Goal: Task Accomplishment & Management: Manage account settings

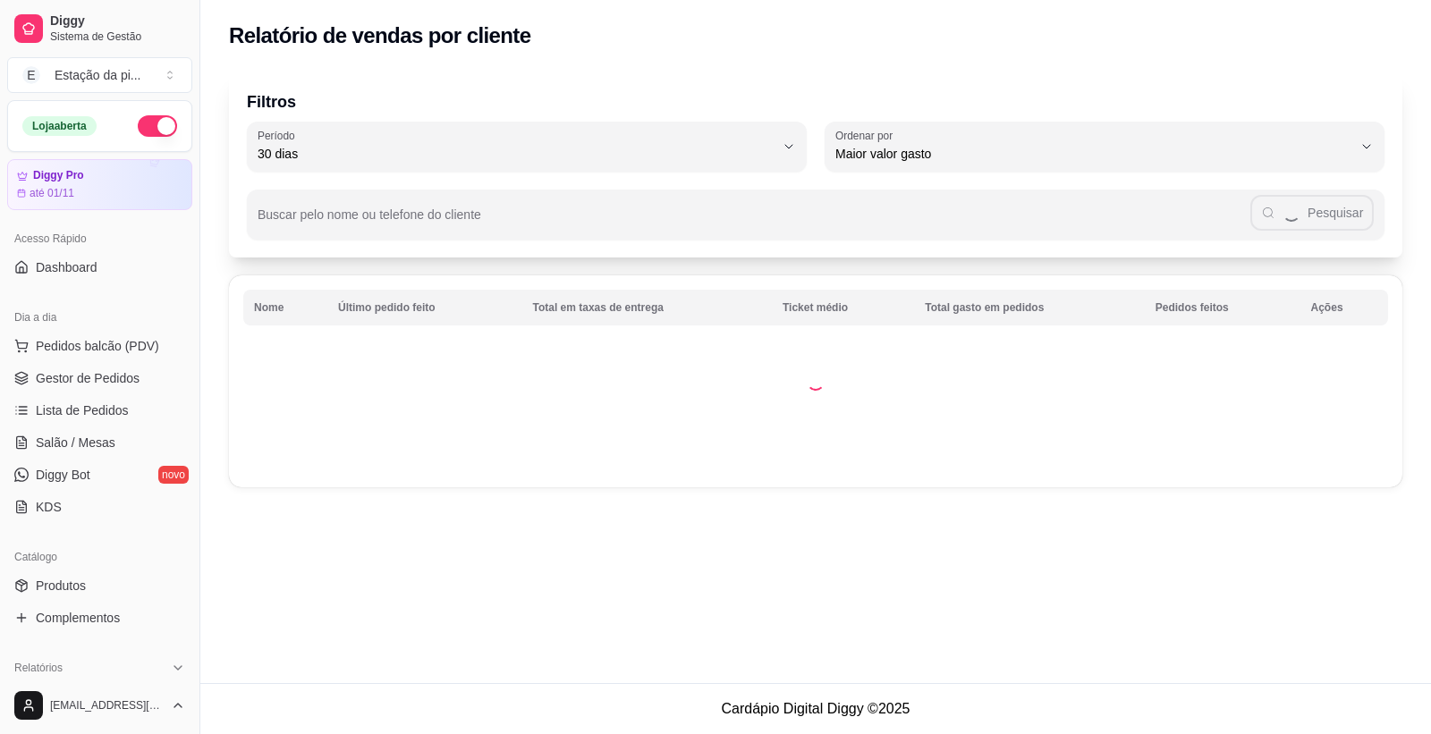
select select "30"
select select "HIGHEST_TOTAL_SPENT_WITH_ORDERS"
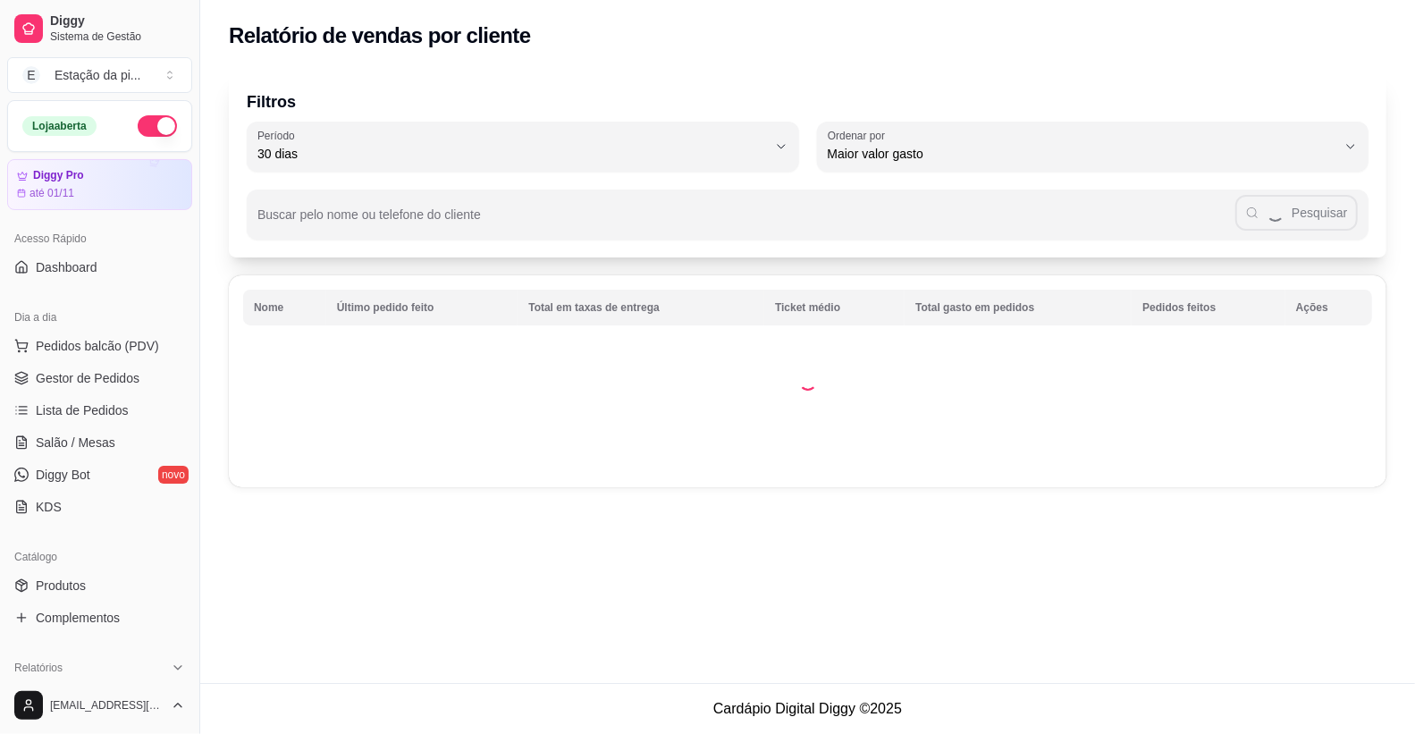
scroll to position [198, 0]
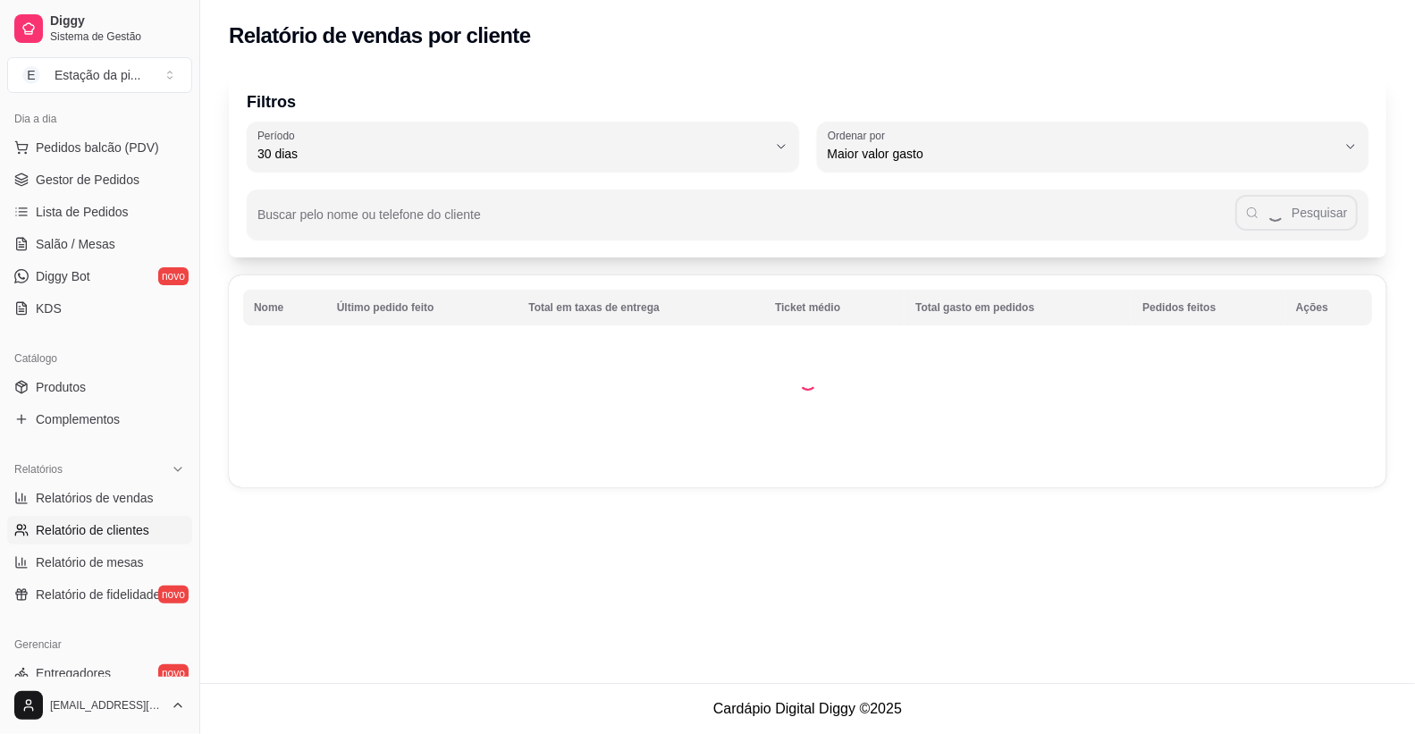
click at [106, 503] on span "Relatórios de vendas" at bounding box center [95, 498] width 118 height 18
select select "ALL"
select select "0"
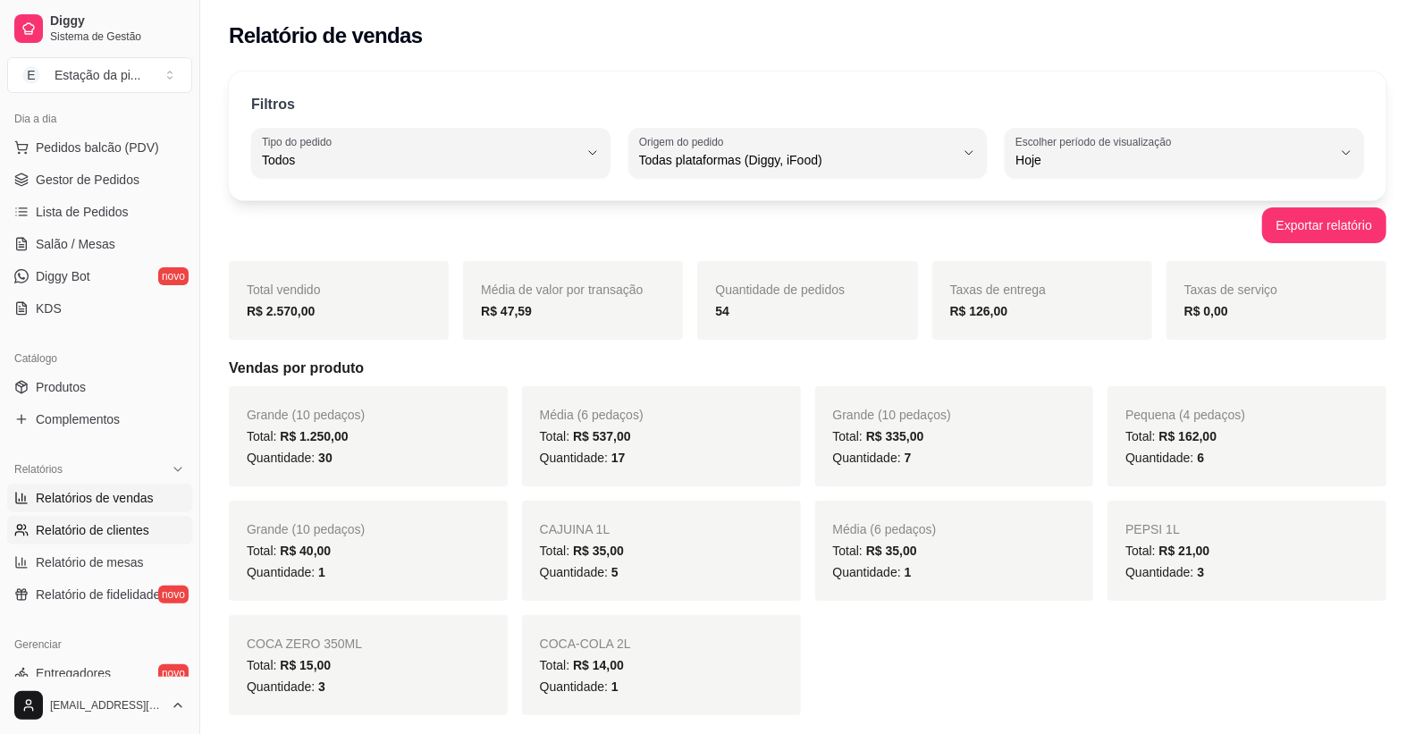
click at [72, 538] on span "Relatório de clientes" at bounding box center [93, 530] width 114 height 18
select select "30"
select select "HIGHEST_TOTAL_SPENT_WITH_ORDERS"
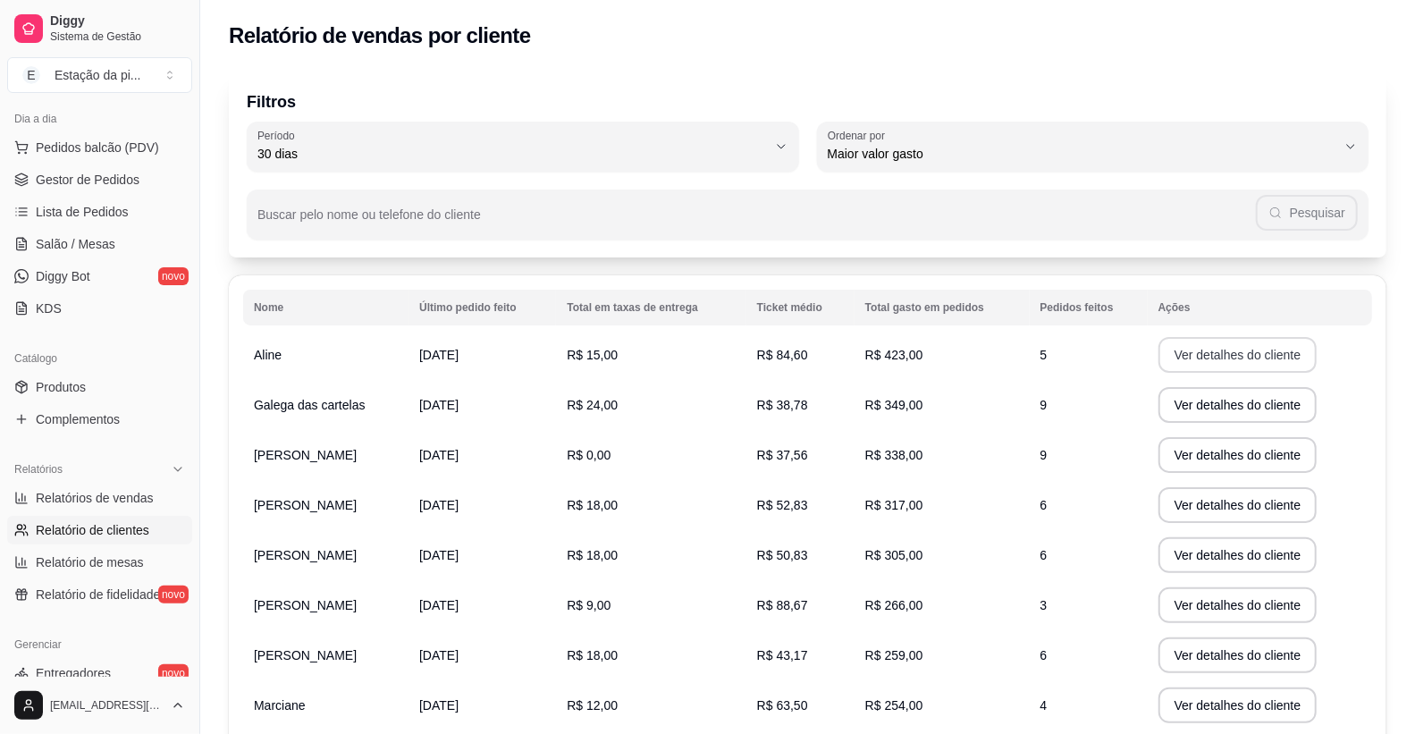
click at [1261, 358] on button "Ver detalhes do cliente" at bounding box center [1238, 355] width 159 height 36
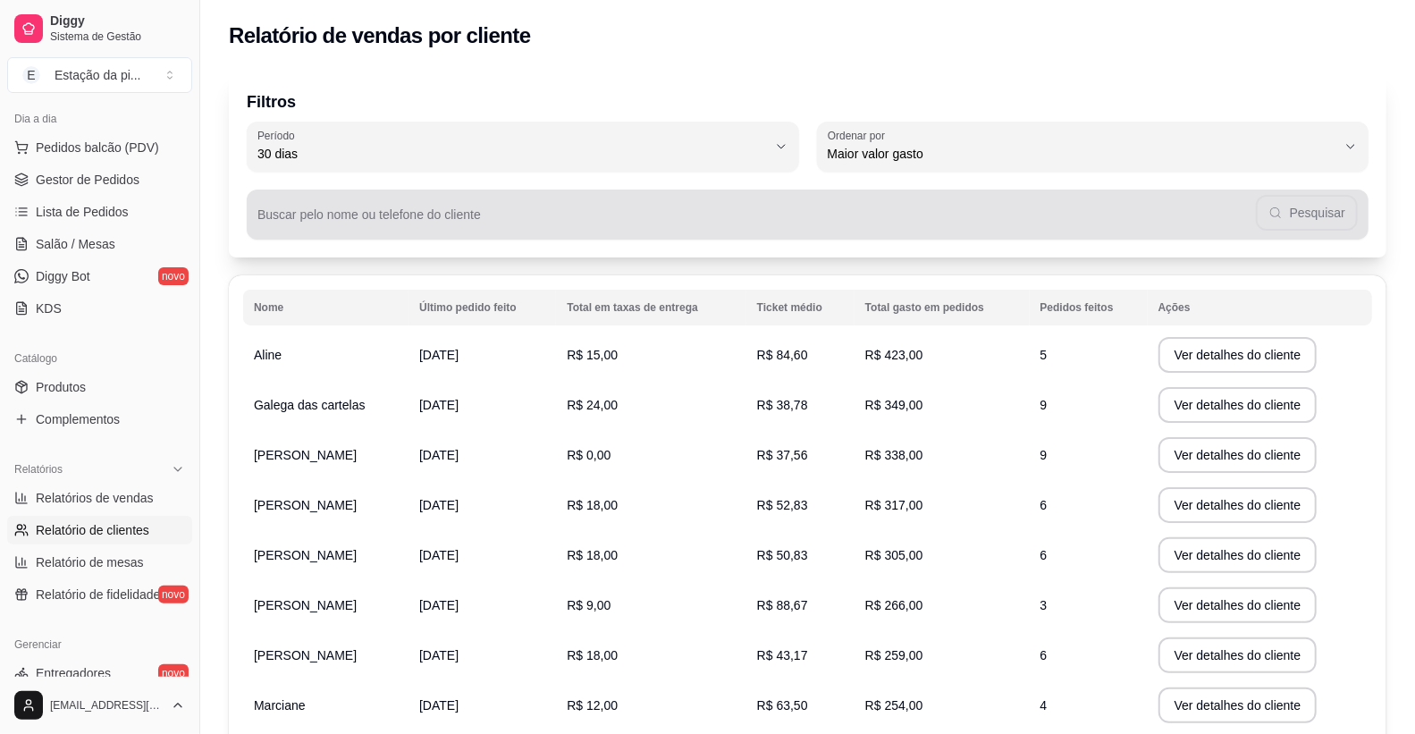
click at [350, 215] on input "Buscar pelo nome ou telefone do cliente" at bounding box center [756, 222] width 999 height 18
click at [1314, 208] on button "Pesquisar" at bounding box center [1307, 213] width 98 height 35
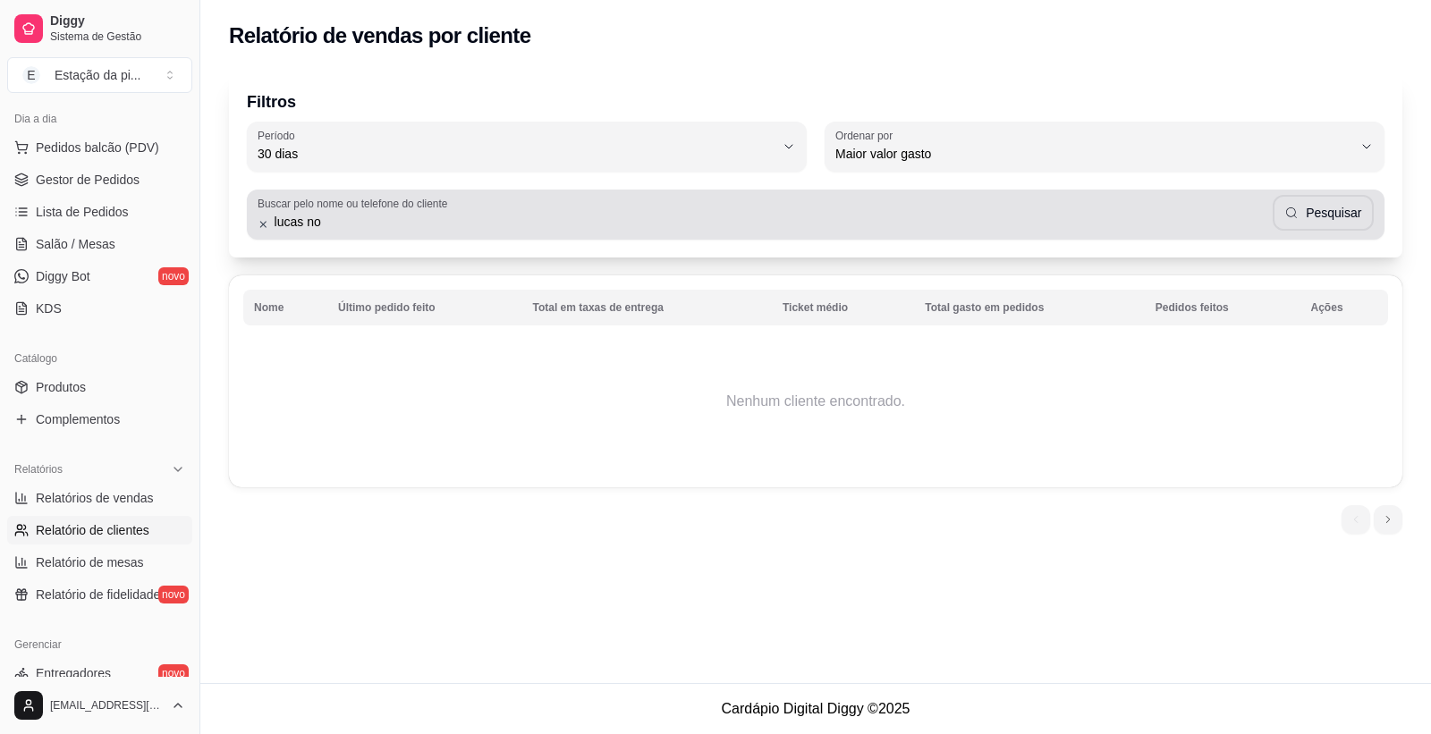
click at [479, 216] on input "lucas no" at bounding box center [770, 222] width 1003 height 18
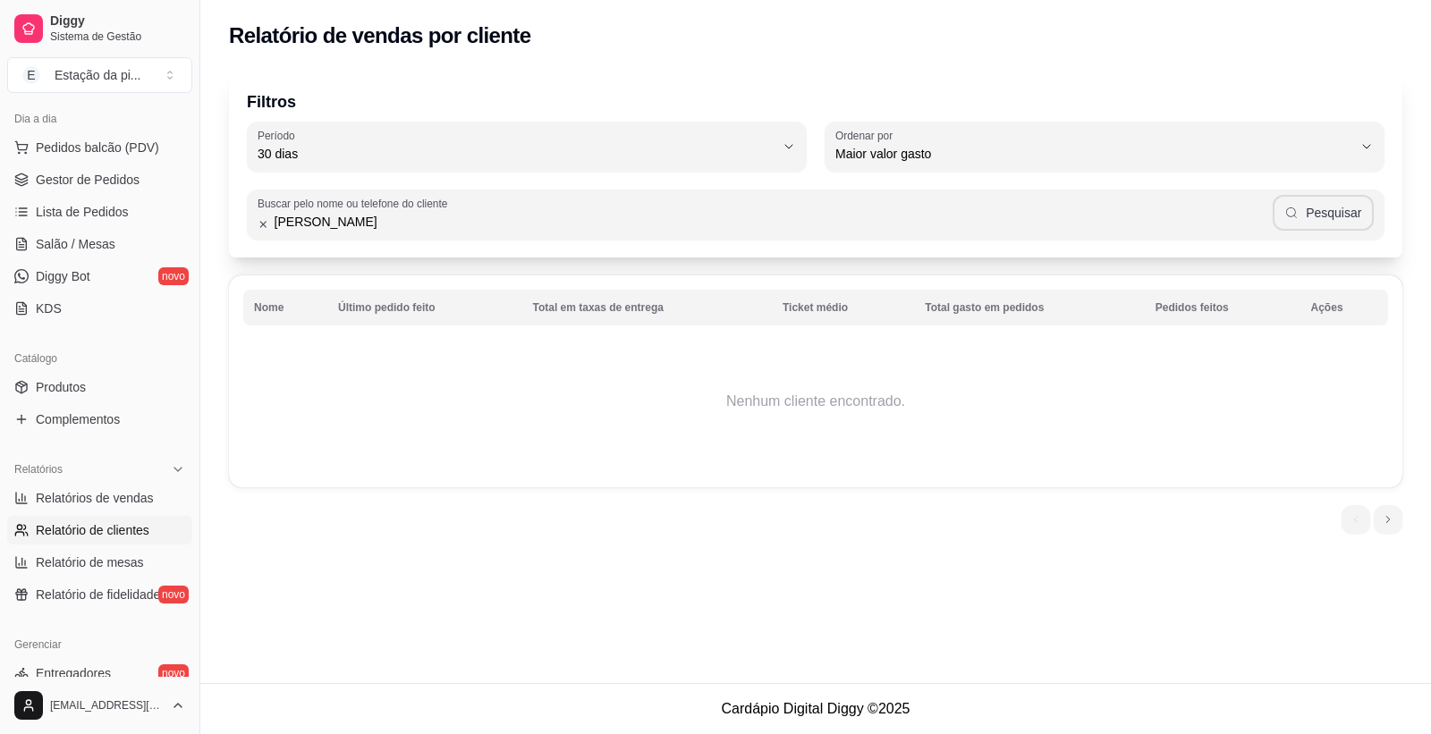
type input "[PERSON_NAME]"
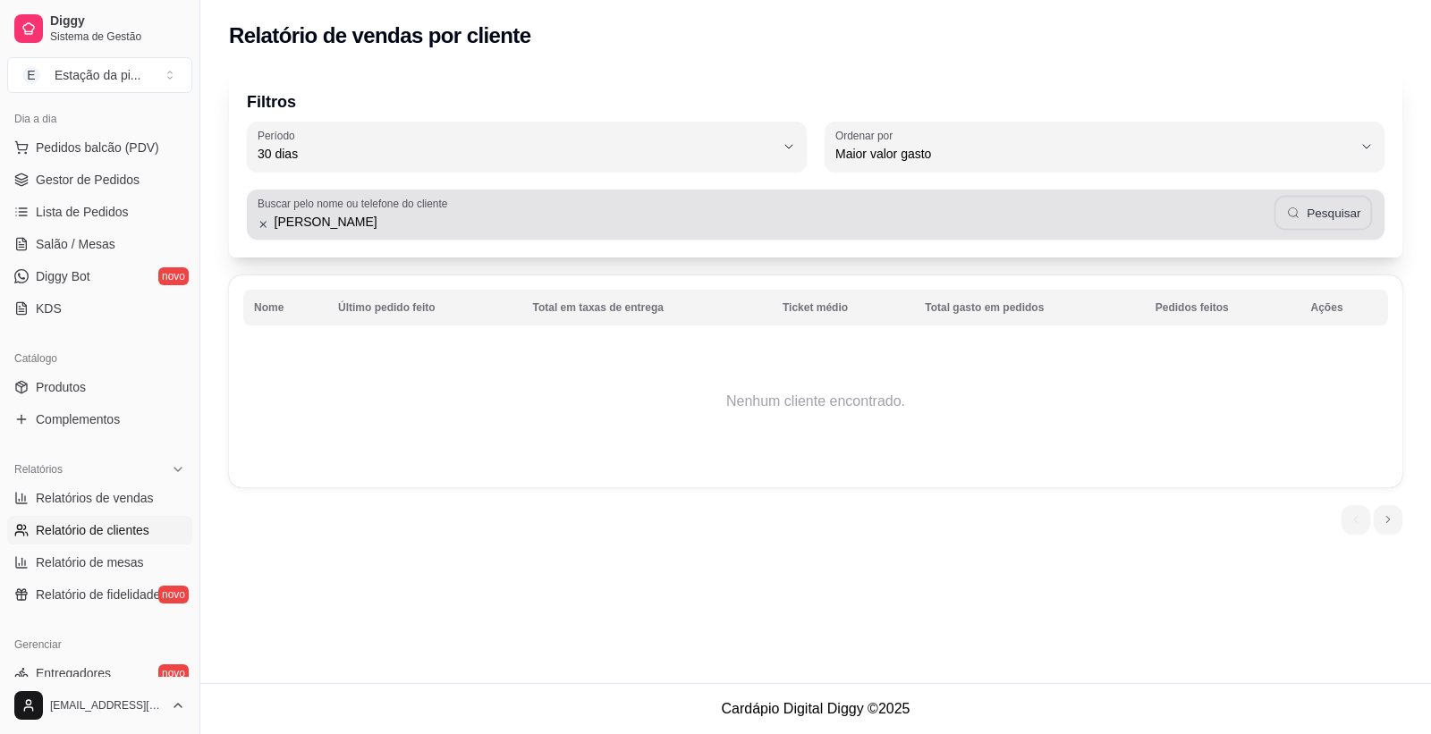
click at [1302, 199] on button "Pesquisar" at bounding box center [1322, 213] width 98 height 35
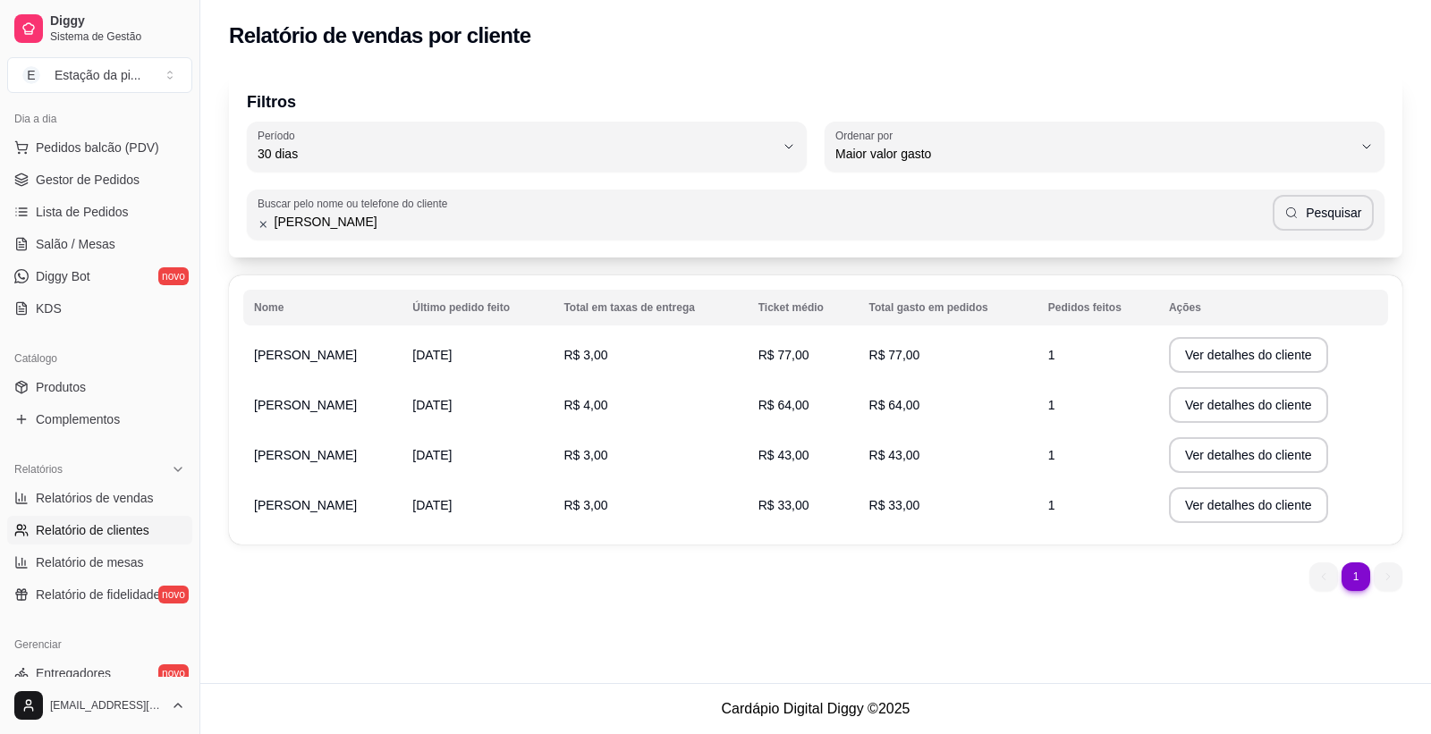
click at [401, 358] on td "[PERSON_NAME]" at bounding box center [322, 355] width 158 height 50
click at [511, 350] on td "[DATE]" at bounding box center [476, 355] width 151 height 50
drag, startPoint x: 891, startPoint y: 449, endPoint x: 890, endPoint y: 459, distance: 10.0
click at [890, 452] on span "R$ 43,00" at bounding box center [894, 455] width 51 height 14
click at [1217, 445] on button "Ver detalhes do cliente" at bounding box center [1248, 455] width 159 height 36
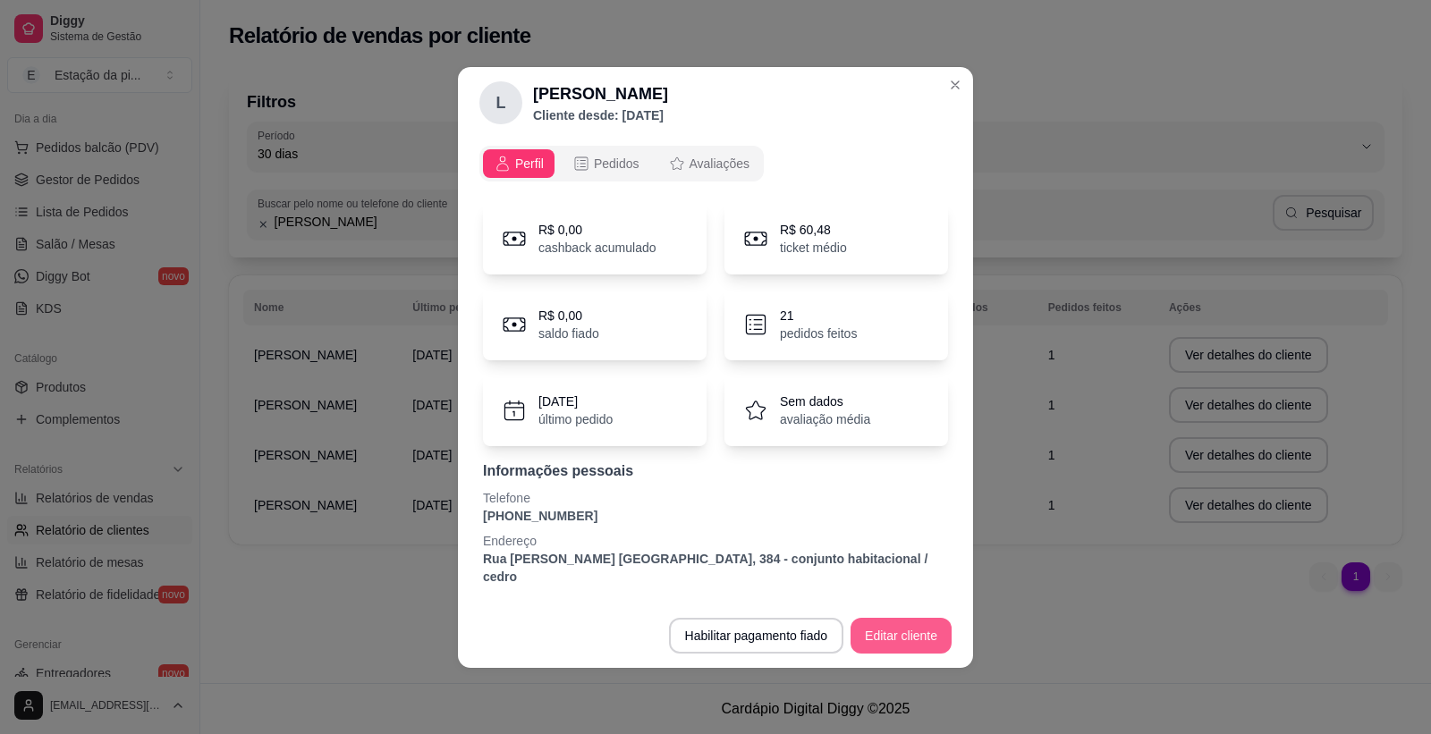
click at [901, 636] on button "Editar cliente" at bounding box center [900, 636] width 101 height 36
